Goal: Task Accomplishment & Management: Manage account settings

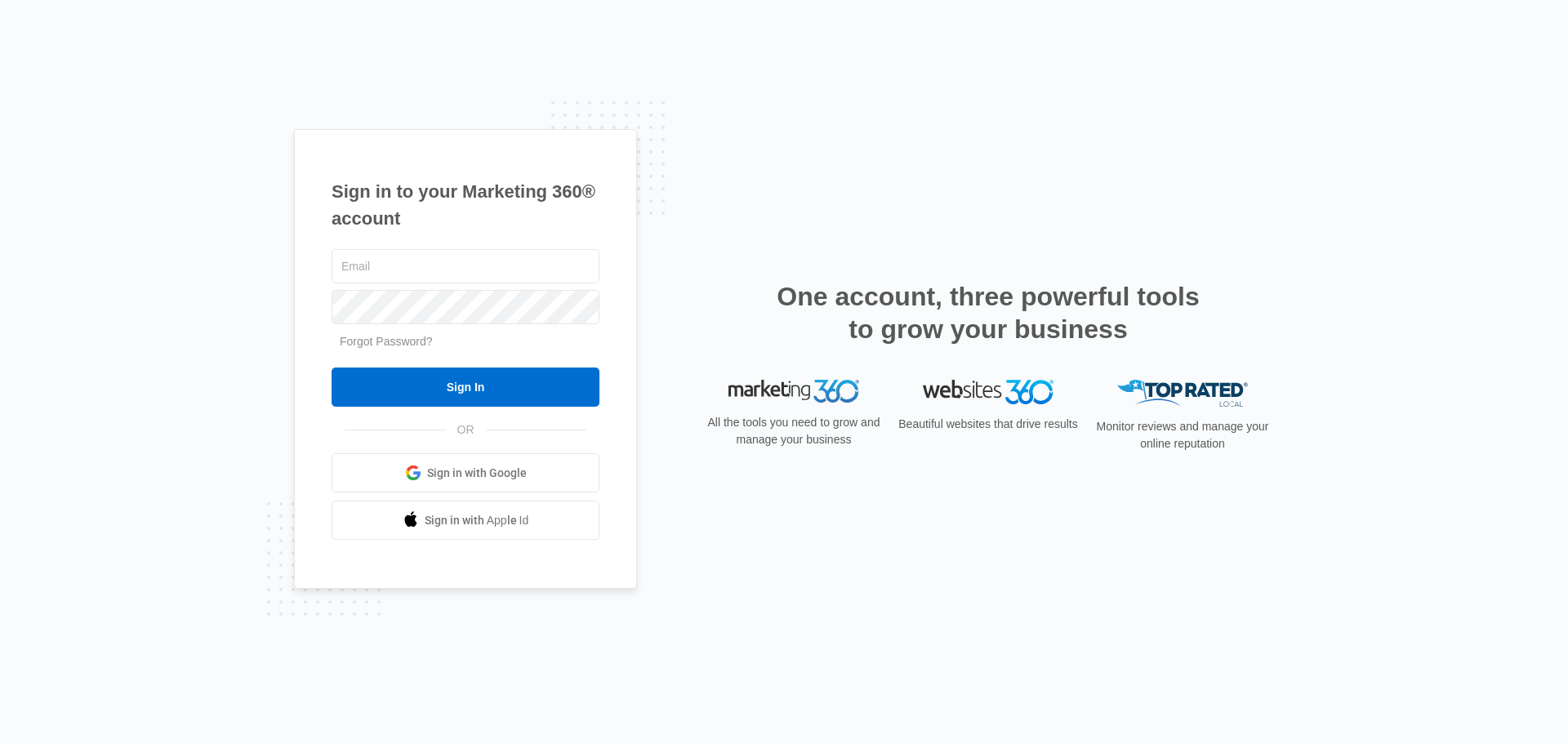
type input "[PERSON_NAME][EMAIL_ADDRESS][DOMAIN_NAME]"
click at [455, 394] on input "Sign In" at bounding box center [466, 387] width 268 height 40
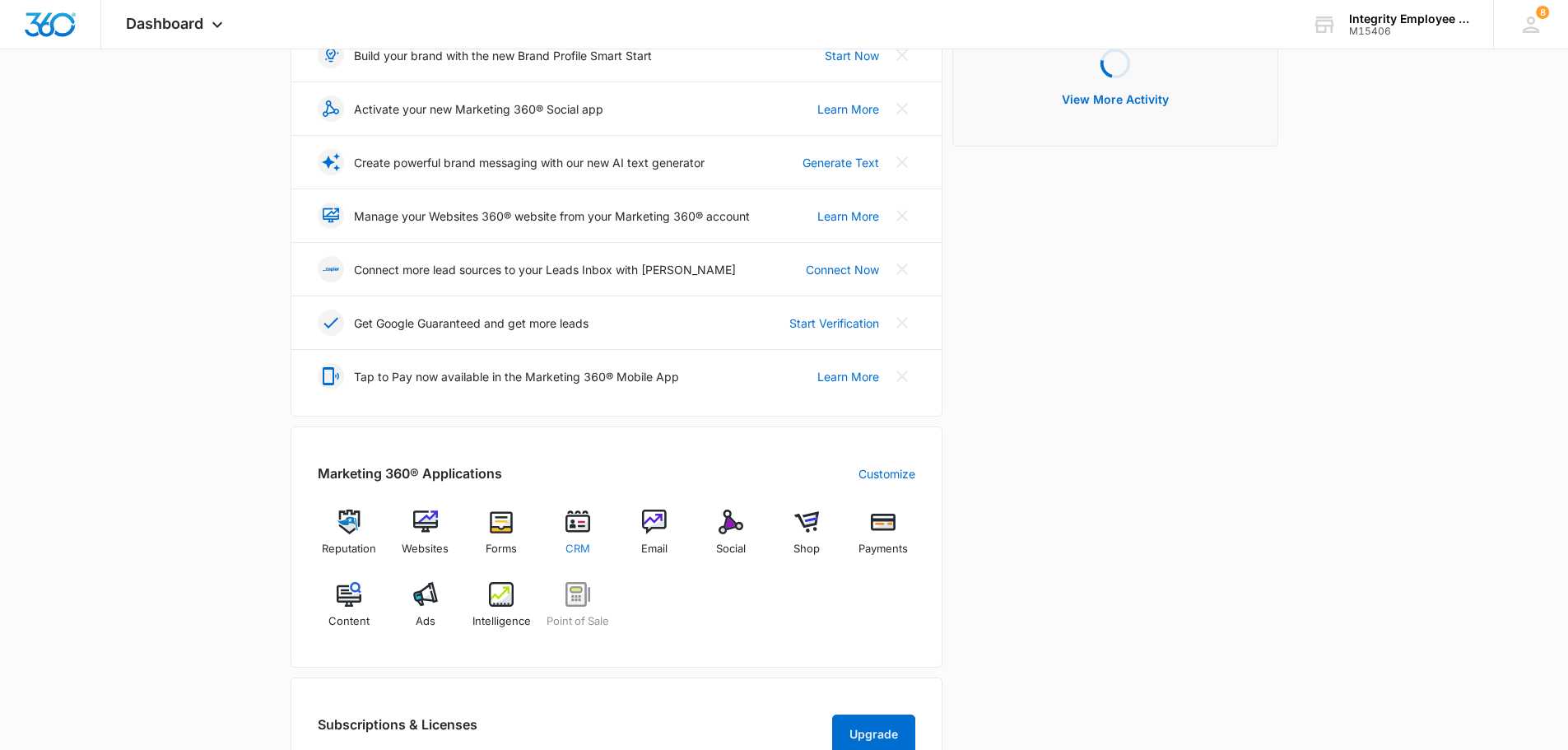
scroll to position [329, 0]
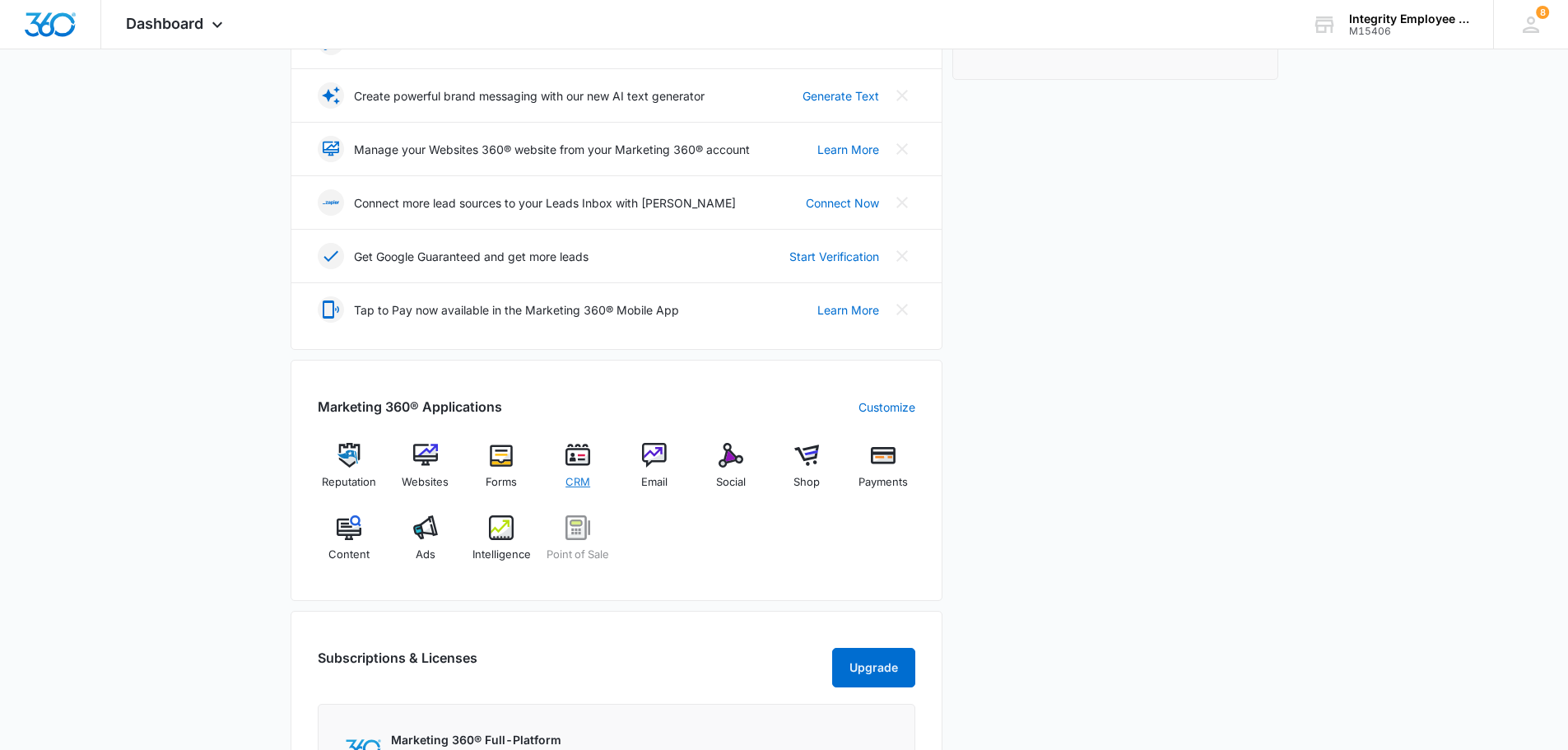
click at [573, 482] on span "CRM" at bounding box center [578, 482] width 25 height 17
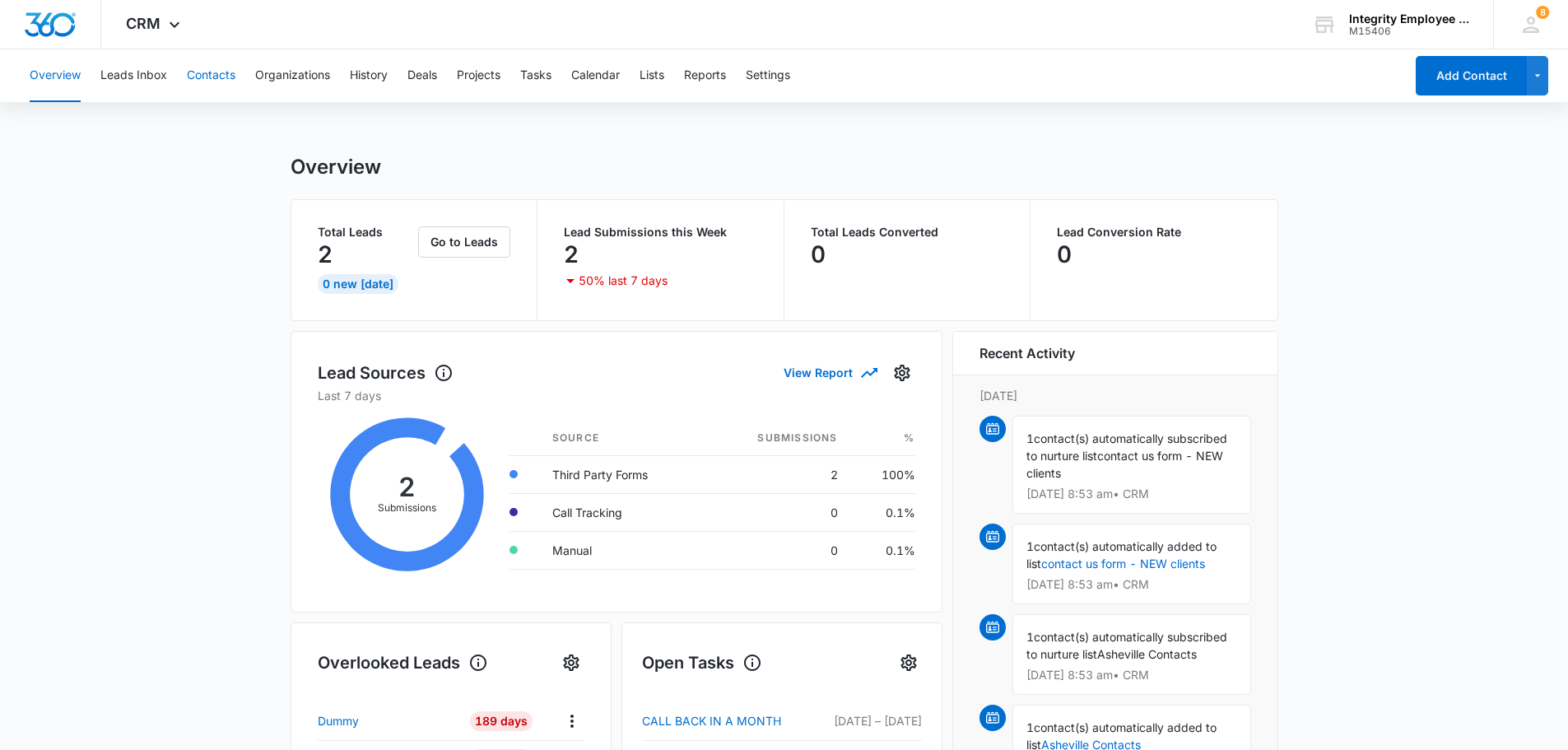
click at [221, 79] on button "Contacts" at bounding box center [211, 75] width 49 height 52
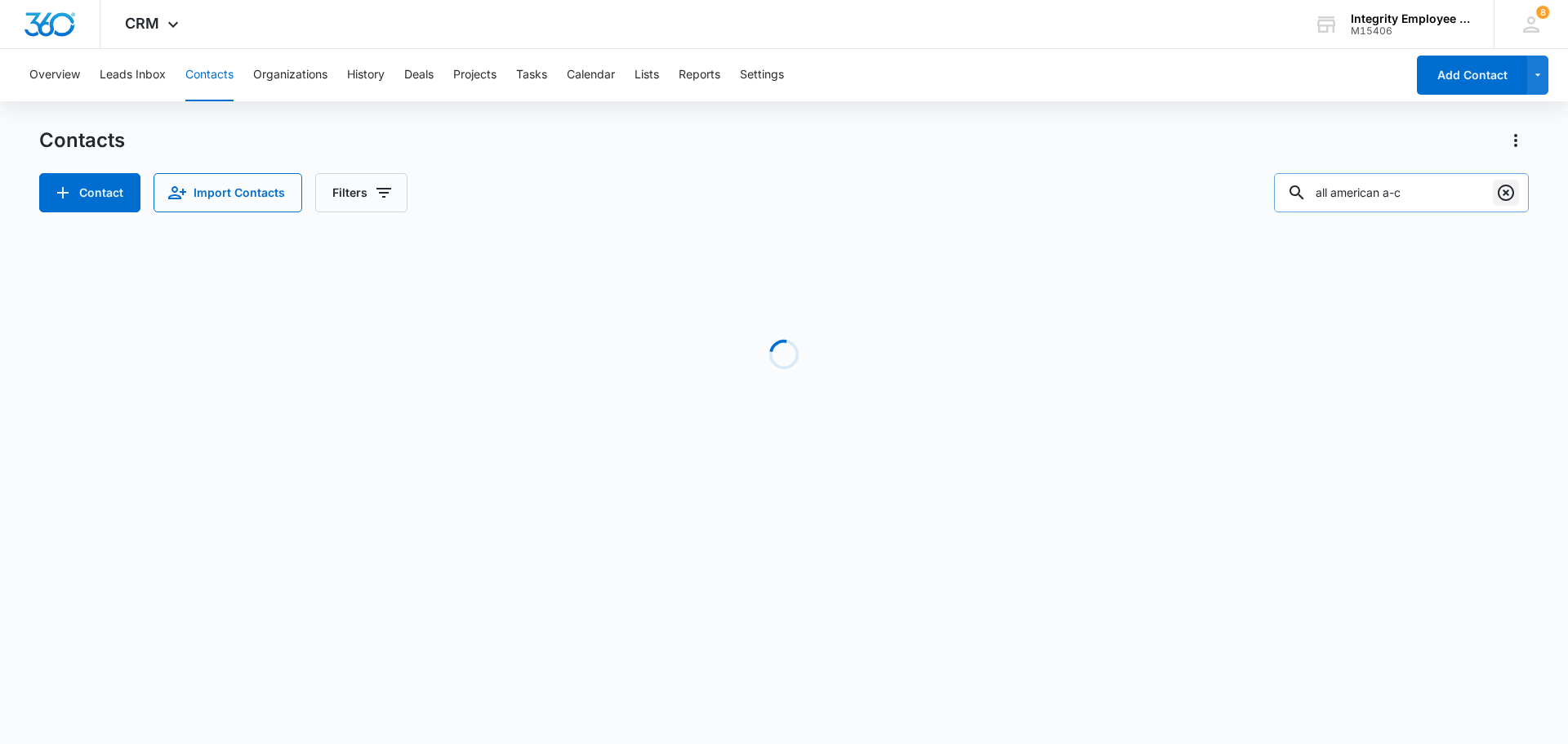
click at [1501, 195] on icon "Clear" at bounding box center [1506, 193] width 19 height 19
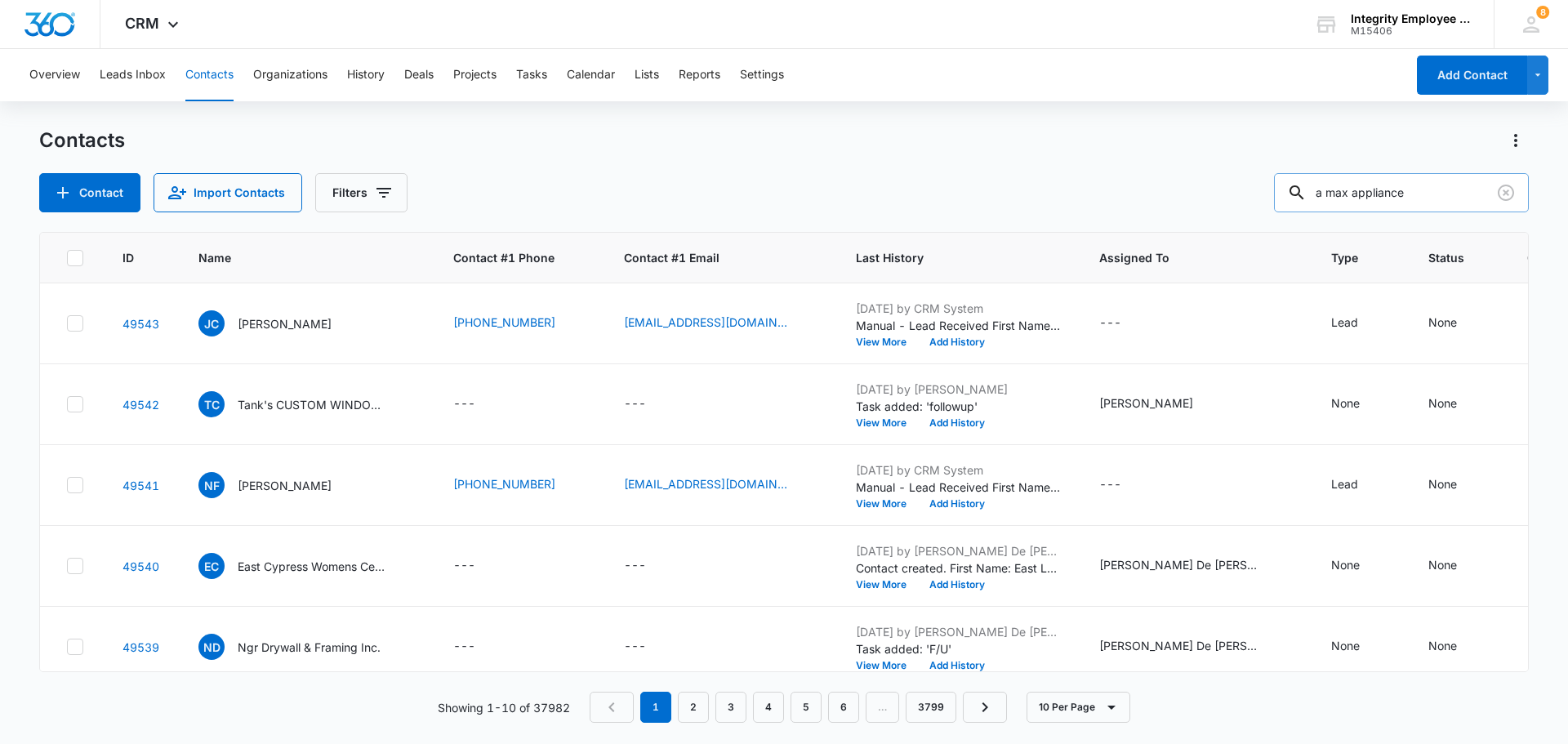
type input "a max appliance"
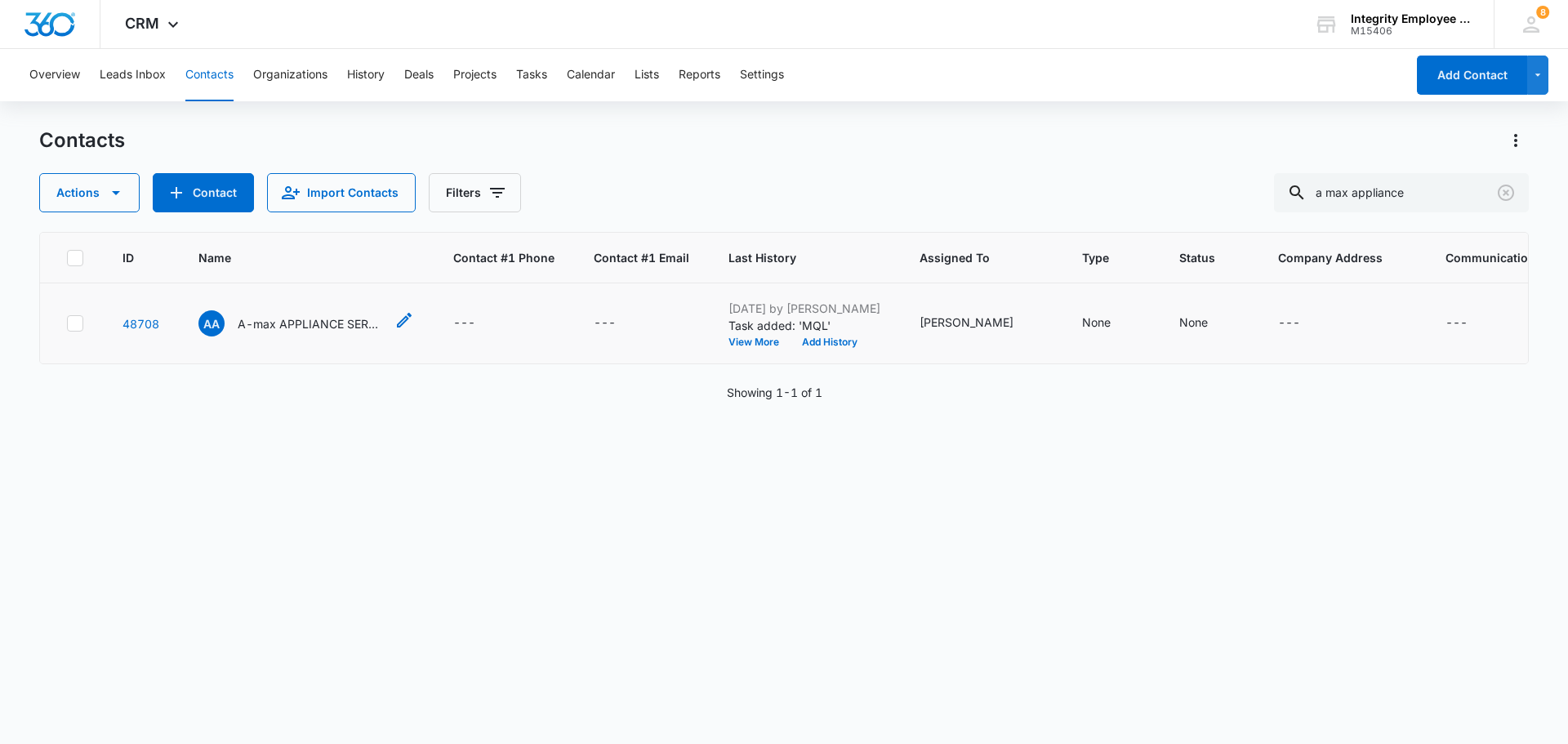
click at [269, 327] on p "A-max APPLIANCE SERVICES LLC" at bounding box center [311, 323] width 147 height 17
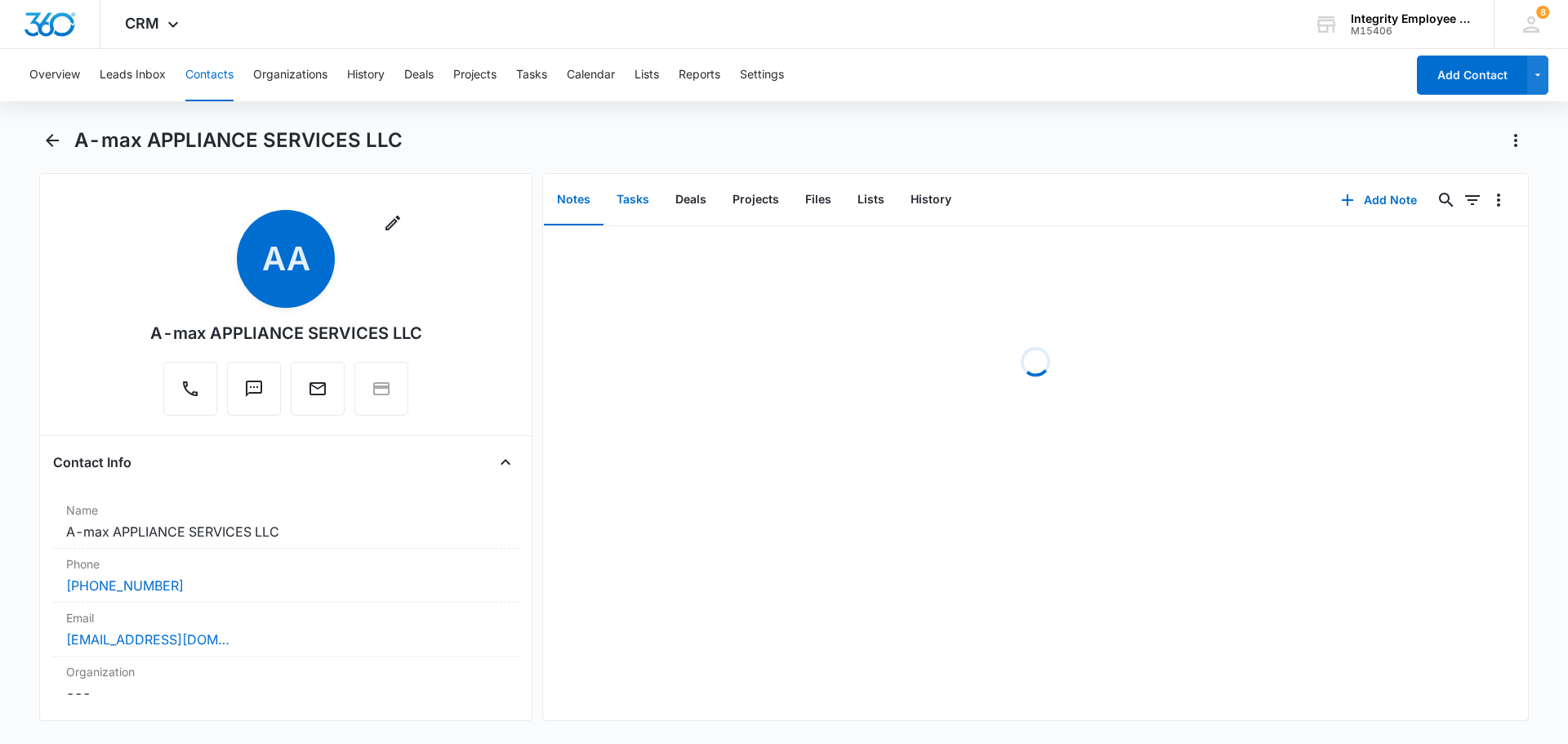
click at [634, 201] on button "Tasks" at bounding box center [633, 201] width 59 height 51
click at [1489, 254] on icon "Overflow Menu" at bounding box center [1498, 253] width 19 height 19
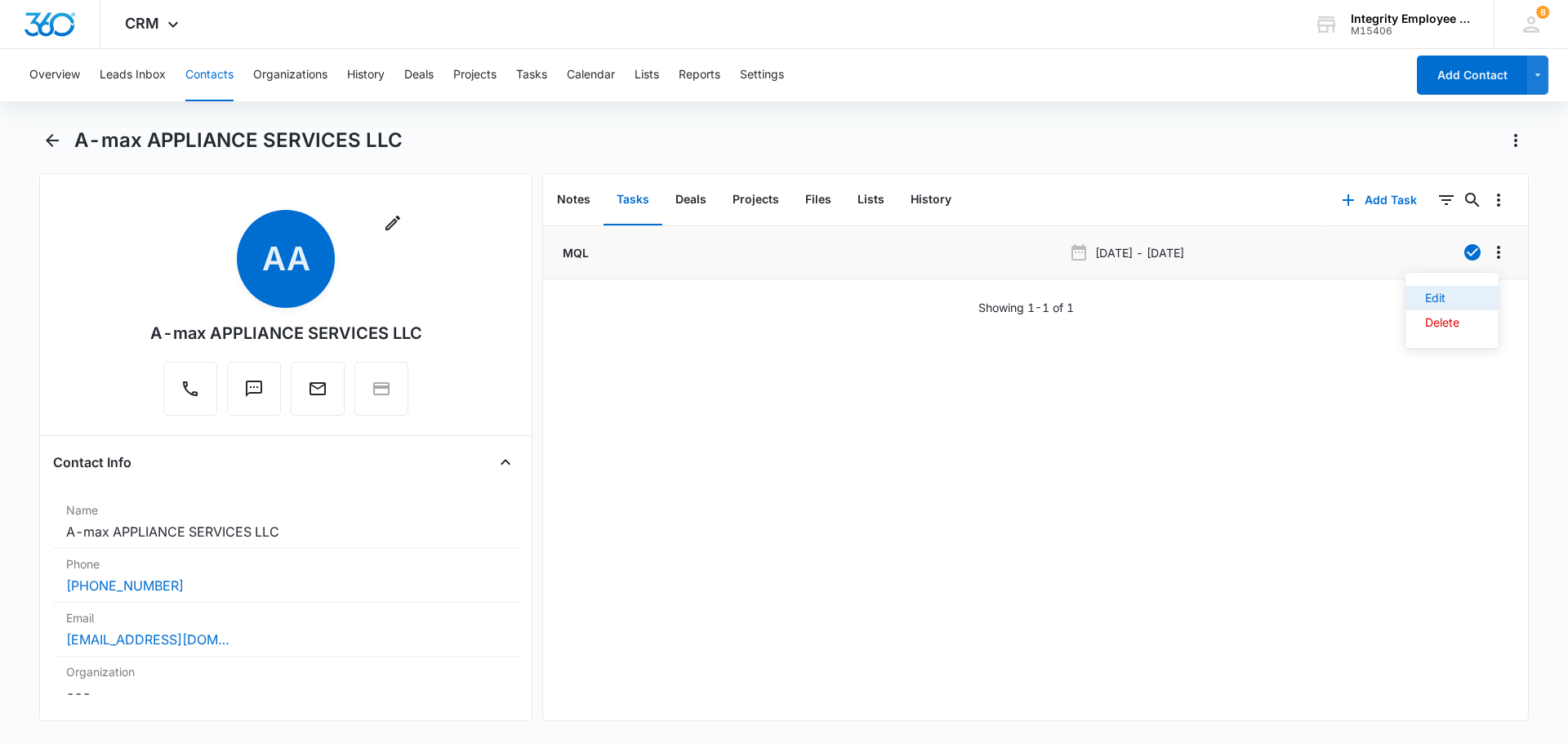
click at [1441, 303] on div "Edit" at bounding box center [1442, 298] width 34 height 11
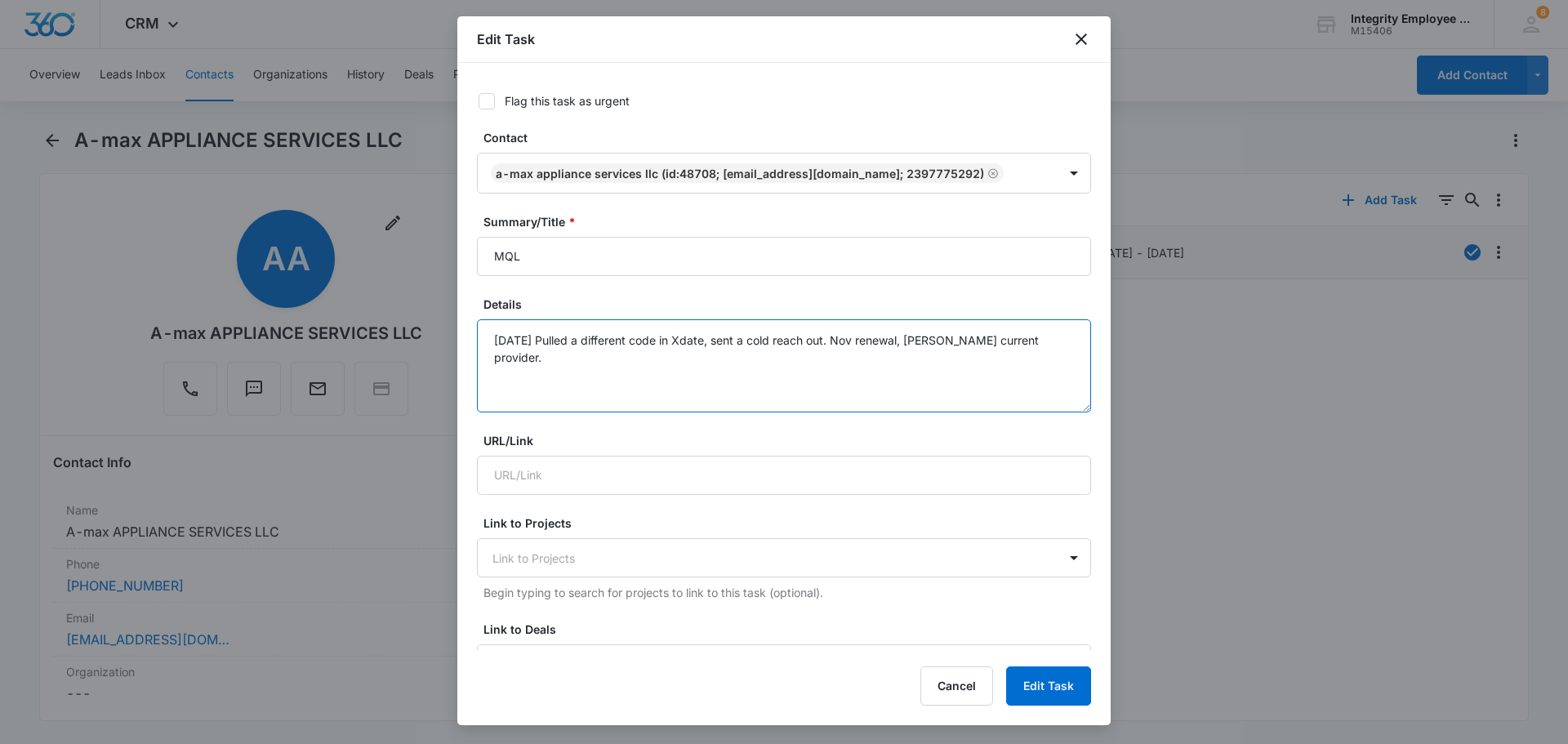
click at [900, 343] on textarea "[DATE] Pulled a different code in Xdate, sent a cold reach out. Nov renewal, [P…" at bounding box center [784, 366] width 615 height 93
click at [867, 350] on textarea "[DATE] Pulled a different code in Xdate, sent a cold reach out. Nov renewal, [P…" at bounding box center [784, 366] width 615 height 93
drag, startPoint x: 908, startPoint y: 350, endPoint x: 920, endPoint y: 350, distance: 12.0
click at [909, 350] on textarea "[DATE] Pulled a different code in Xdate, sent a cold reach out. Nov renewal, [P…" at bounding box center [784, 366] width 615 height 93
click at [950, 349] on textarea "[DATE] Pulled a different code in Xdate, sent a cold reach out. Nov renewal, [P…" at bounding box center [784, 366] width 615 height 93
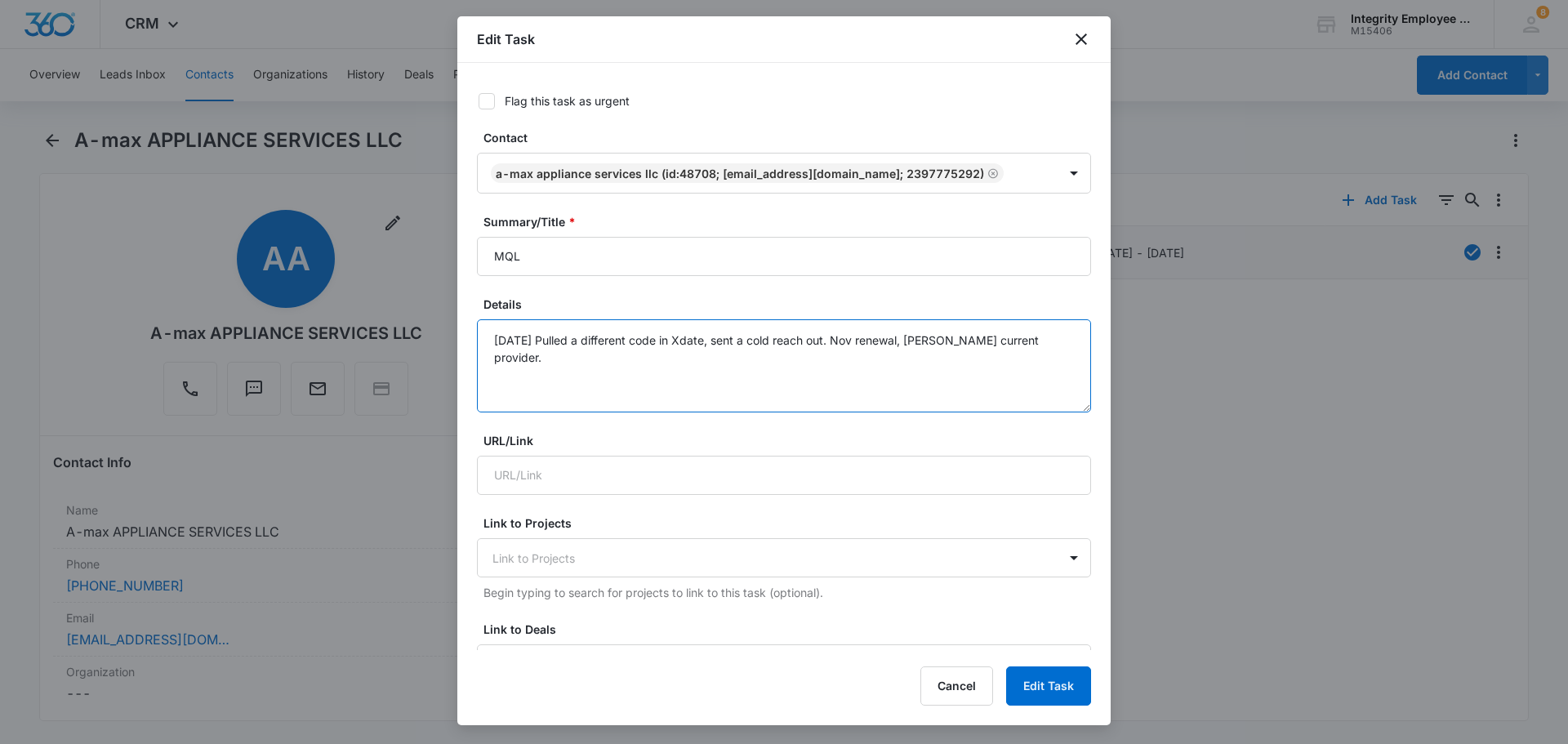
click at [1020, 339] on textarea "[DATE] Pulled a different code in Xdate, sent a cold reach out. Nov renewal, [P…" at bounding box center [784, 366] width 615 height 93
click at [1035, 339] on textarea "[DATE] Pulled a different code in Xdate, sent a cold reach out. Nov renewal, [P…" at bounding box center [784, 366] width 615 height 93
click at [743, 346] on textarea "[DATE] Pulled a different code in Xdate, sent a cold reach out. Nov renewal, [P…" at bounding box center [784, 366] width 615 height 93
click at [1041, 338] on textarea "[DATE] Pulled a different code in Xdate, sent a cold reach out. Nov renewal, [P…" at bounding box center [784, 366] width 615 height 93
click at [1080, 41] on icon "close" at bounding box center [1081, 39] width 19 height 19
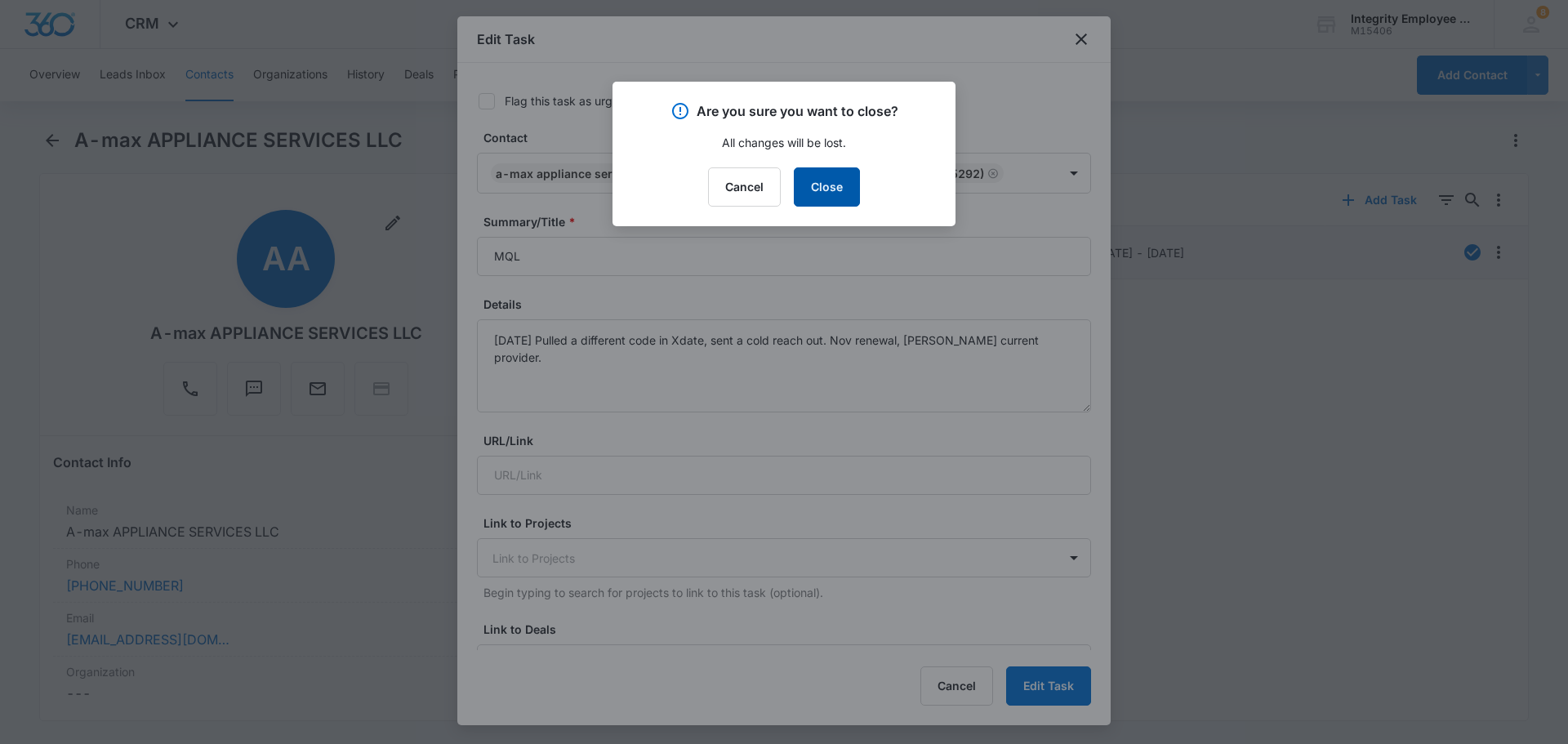
click at [841, 195] on button "Close" at bounding box center [827, 187] width 66 height 40
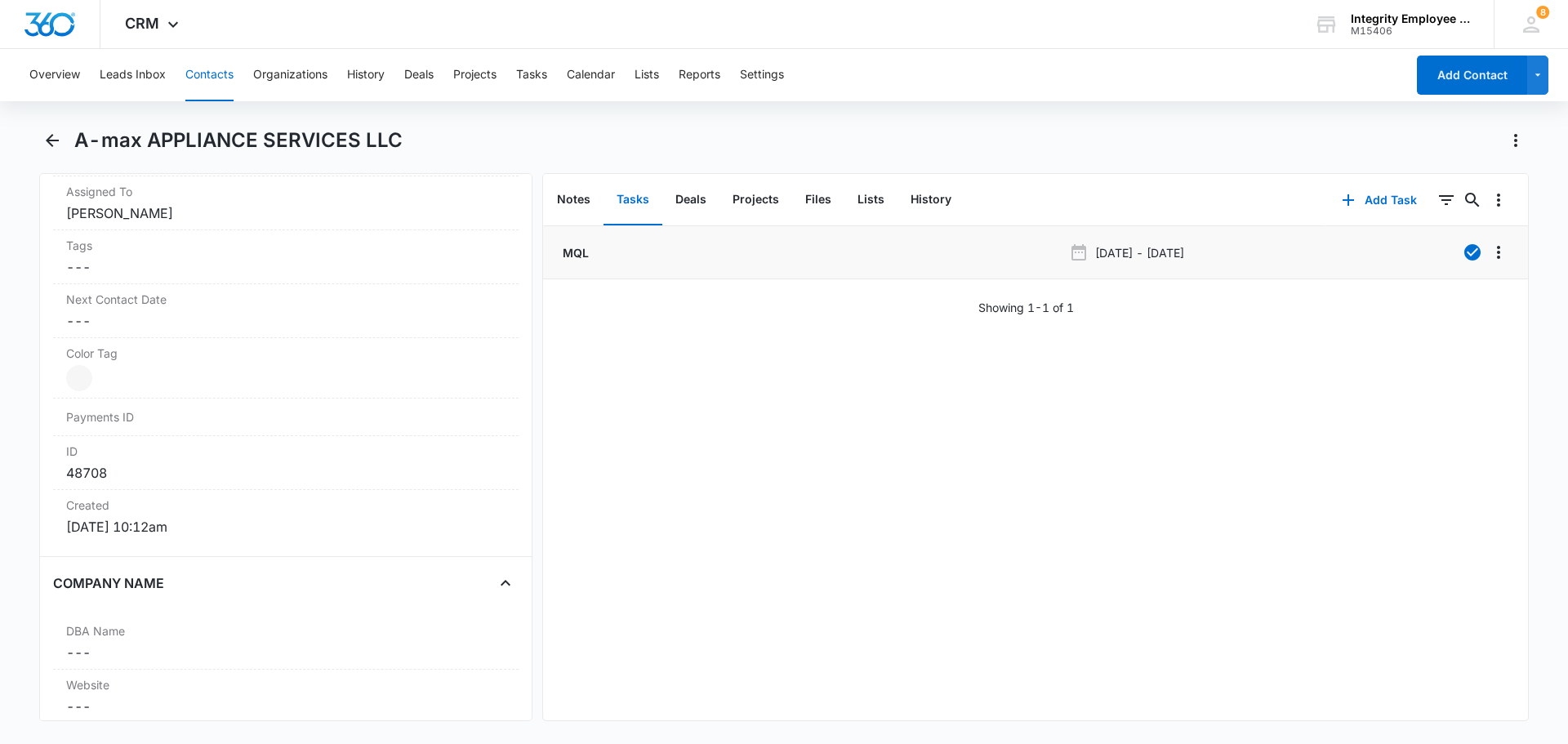
scroll to position [898, 0]
